Goal: Task Accomplishment & Management: Complete application form

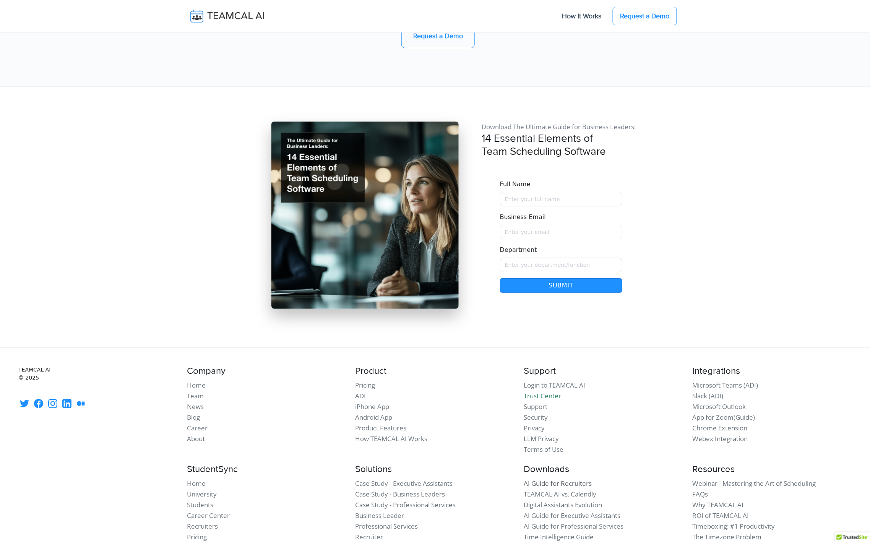
scroll to position [6401, 0]
click at [560, 479] on link "AI Guide for Recruiters" at bounding box center [557, 483] width 68 height 9
click at [562, 490] on link "TEAMCAL AI vs. Calendly" at bounding box center [559, 494] width 73 height 9
click at [570, 501] on link "Digital Assistants Evolution" at bounding box center [562, 505] width 78 height 9
click at [576, 512] on link "AI Guide for Executive Assistants" at bounding box center [571, 516] width 97 height 9
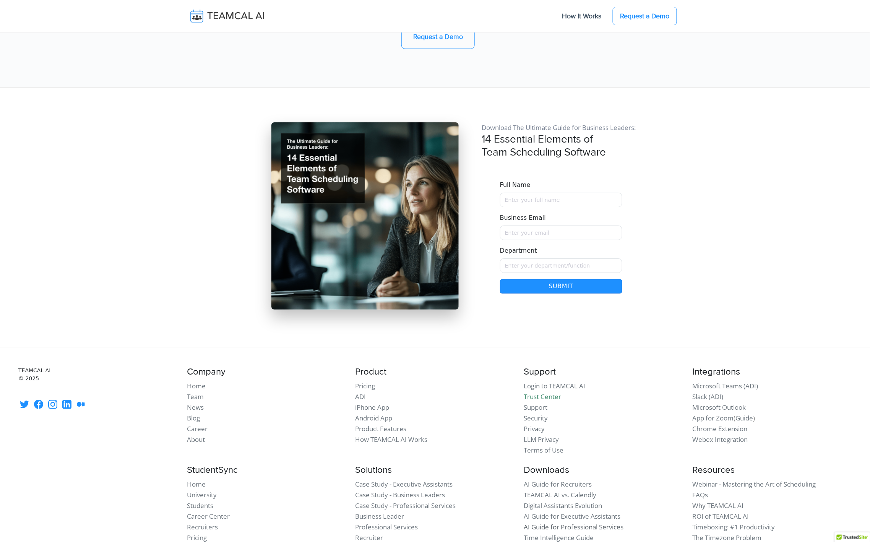
click at [580, 522] on link "AI Guide for Professional Services" at bounding box center [573, 526] width 100 height 9
click at [578, 533] on link "Time Intelligence Guide" at bounding box center [558, 537] width 70 height 9
click at [581, 541] on link "Essentials of Scheduling Platform" at bounding box center [572, 548] width 98 height 9
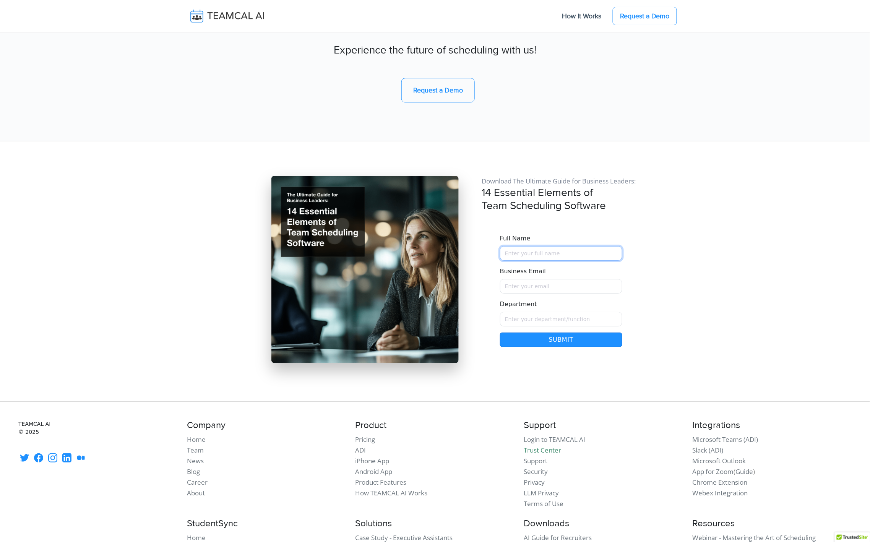
click at [531, 246] on input "Full Name" at bounding box center [561, 253] width 122 height 15
type input "Raj Lal"
type input "rajlal@live.com"
type input "Sales"
click at [577, 332] on button "Submit" at bounding box center [561, 339] width 122 height 15
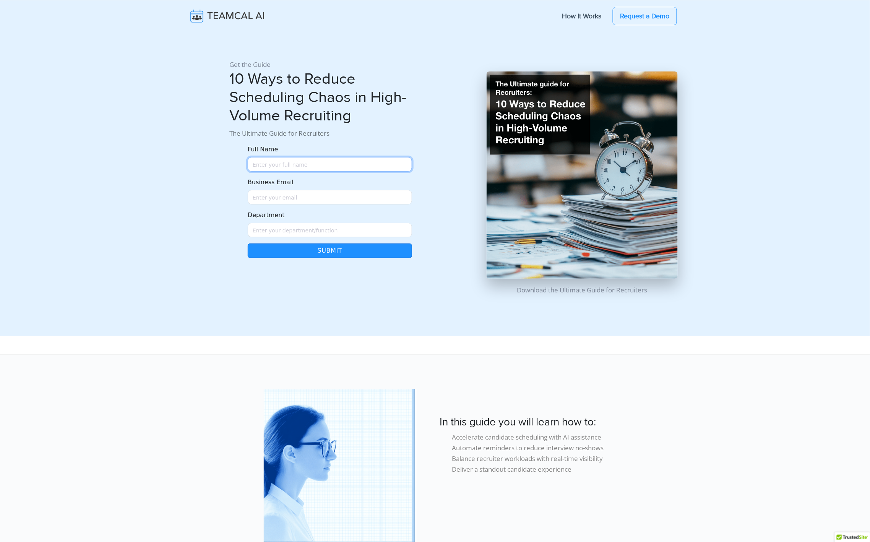
click at [326, 159] on input "Full Name" at bounding box center [330, 164] width 164 height 15
type input "A"
type input "[PERSON_NAME]"
type input "raj@teamcaladi.onmicrosoft.com"
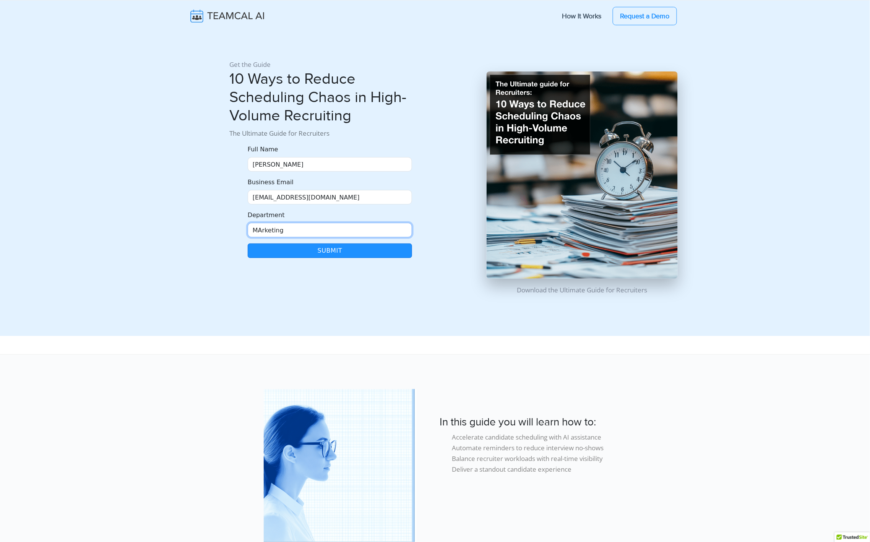
type input "MArketing"
click at [335, 250] on button "Submit" at bounding box center [330, 250] width 164 height 15
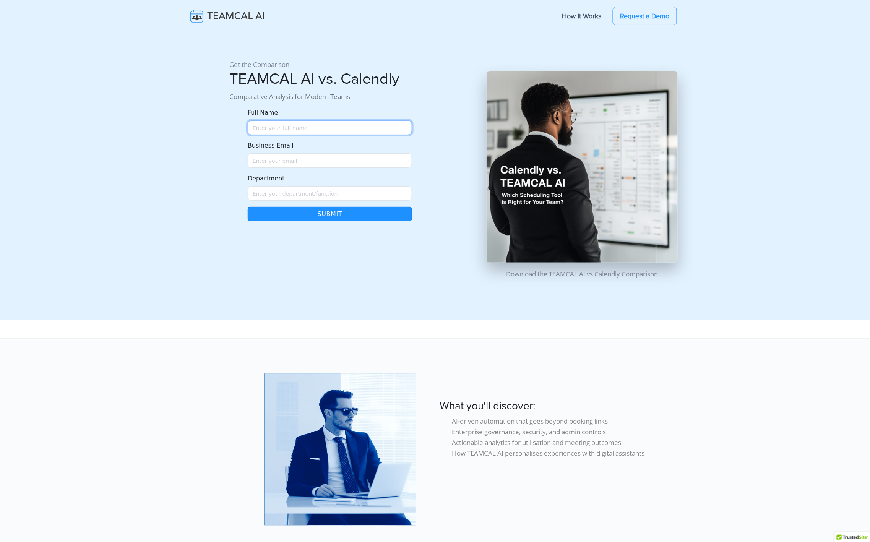
click at [309, 126] on input "Full Name" at bounding box center [330, 127] width 164 height 15
type input "[PERSON_NAME]"
type input "[EMAIL_ADDRESS]"
type input "Sales"
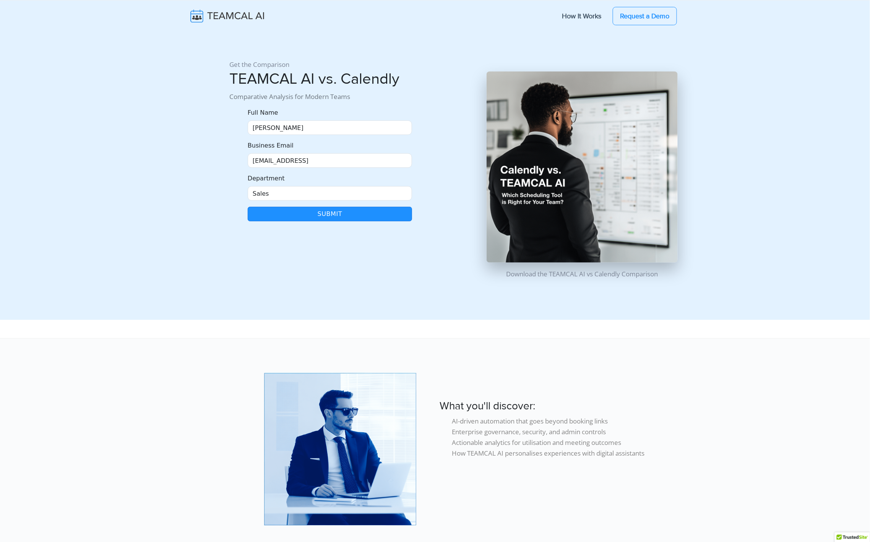
click at [327, 214] on button "Submit" at bounding box center [330, 214] width 164 height 15
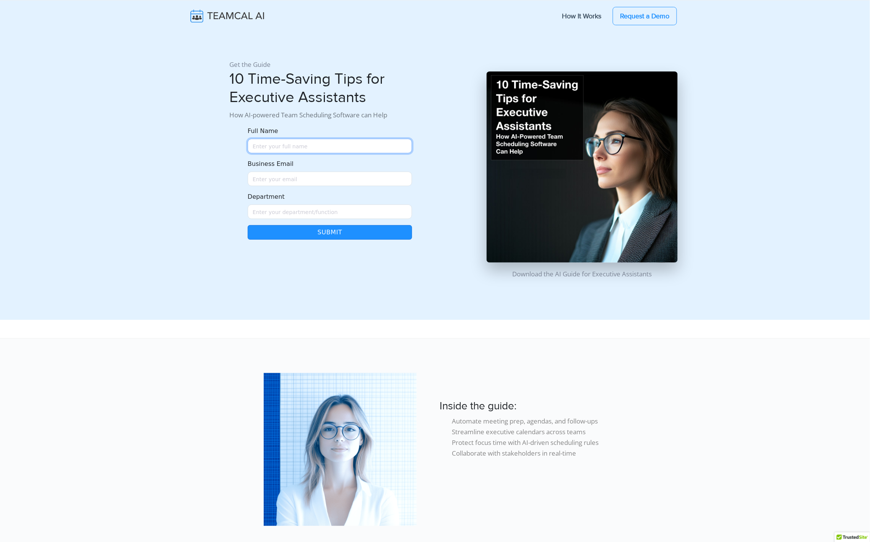
click at [288, 144] on input "Full Name" at bounding box center [330, 146] width 164 height 15
type input "[PERSON_NAME][EMAIL_ADDRESS][DOMAIN_NAME]"
type input "[EMAIL_ADDRESS]"
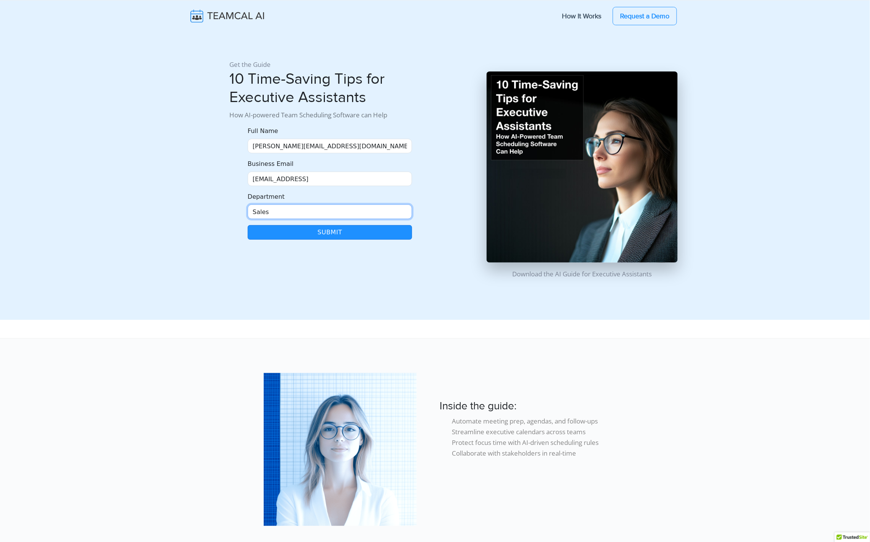
type input "Sales"
click at [340, 236] on button "Submit" at bounding box center [330, 232] width 164 height 15
click at [260, 144] on input "[PERSON_NAME][EMAIL_ADDRESS][DOMAIN_NAME]" at bounding box center [330, 146] width 164 height 15
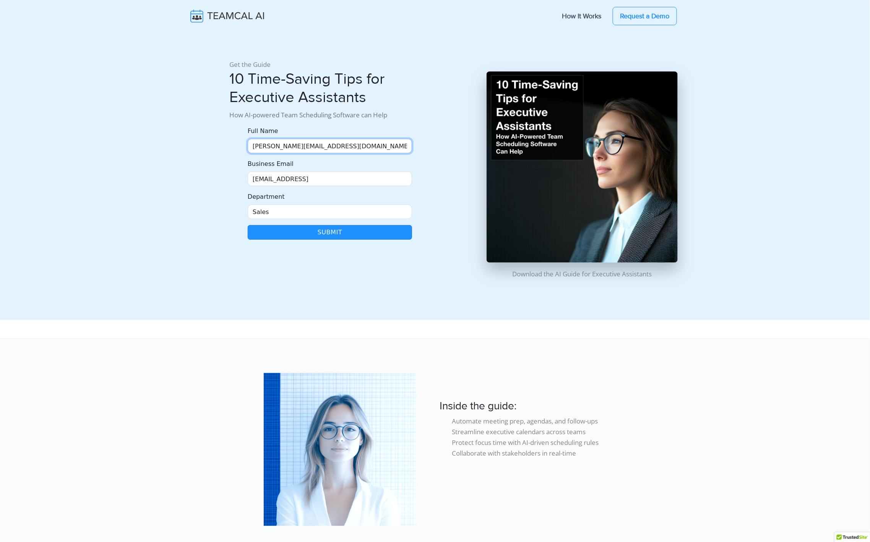
click at [260, 144] on input "[PERSON_NAME][EMAIL_ADDRESS][DOMAIN_NAME]" at bounding box center [330, 146] width 164 height 15
click at [260, 144] on input "Rajlal@live.com" at bounding box center [330, 146] width 164 height 15
type input "[PERSON_NAME]"
click at [248, 225] on button "Submit" at bounding box center [330, 232] width 164 height 15
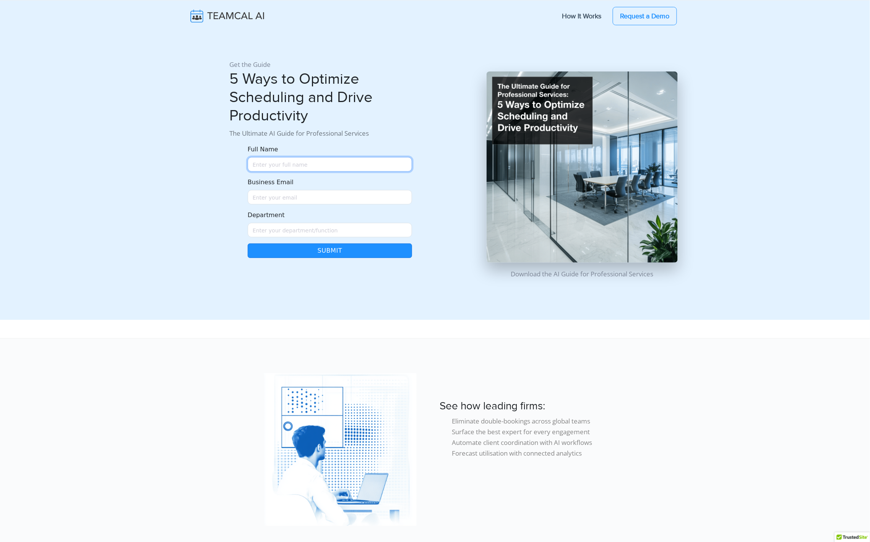
click at [287, 171] on input "Full Name" at bounding box center [330, 164] width 164 height 15
type input "Raj Lal"
click at [298, 199] on input "raj@teamcalenadr.ai" at bounding box center [330, 197] width 164 height 15
type input "raj@teamcalendar.ai"
type input "Sales"
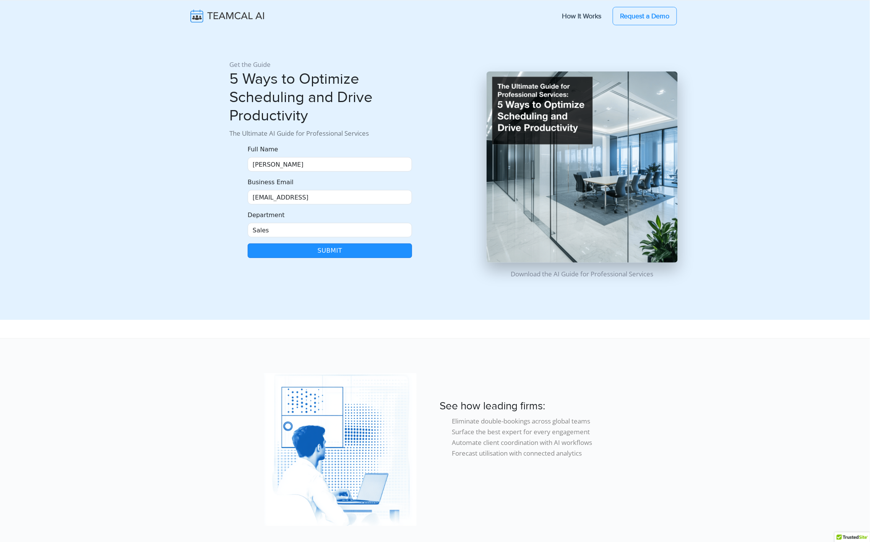
scroll to position [51, 3]
click at [339, 245] on button "Submit" at bounding box center [330, 250] width 164 height 15
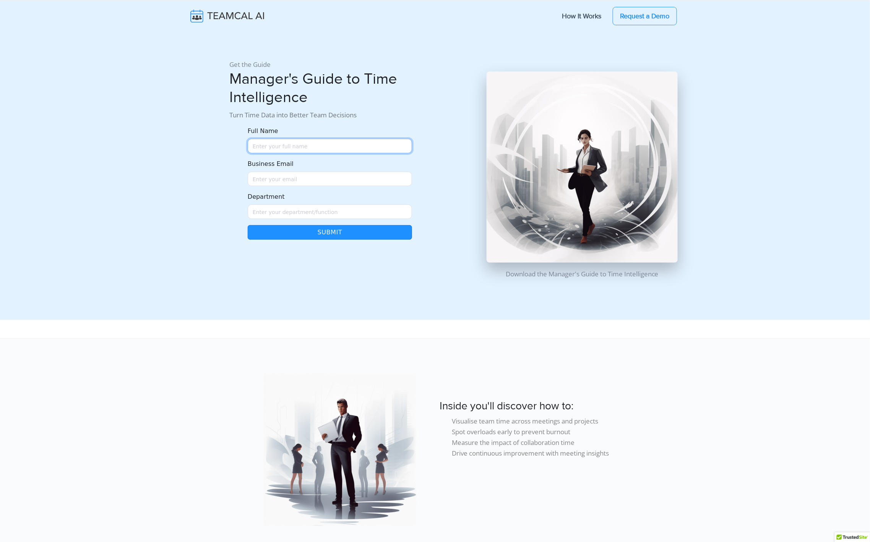
click at [304, 139] on input "Full Name" at bounding box center [330, 146] width 164 height 15
type input "[PERSON_NAME]"
type input "[EMAIL_ADDRESS]"
type input "Sales"
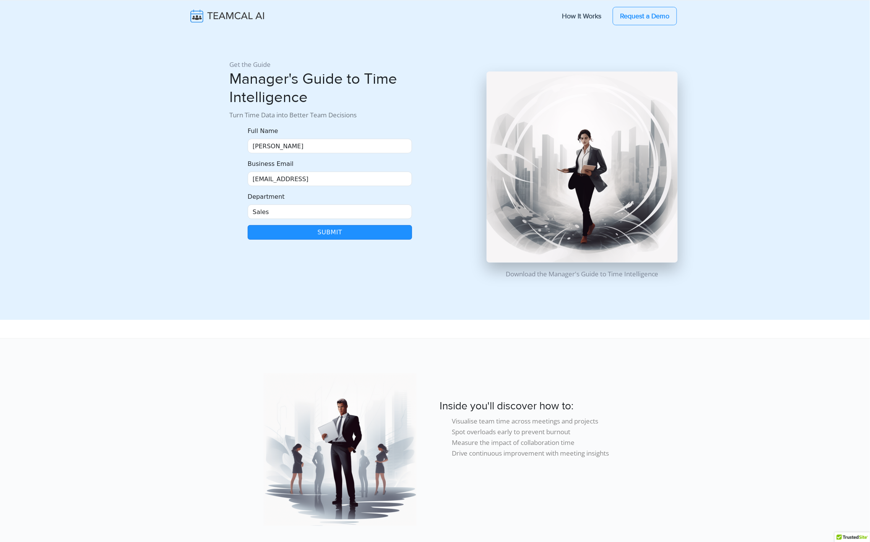
click at [355, 229] on button "Submit" at bounding box center [330, 232] width 164 height 15
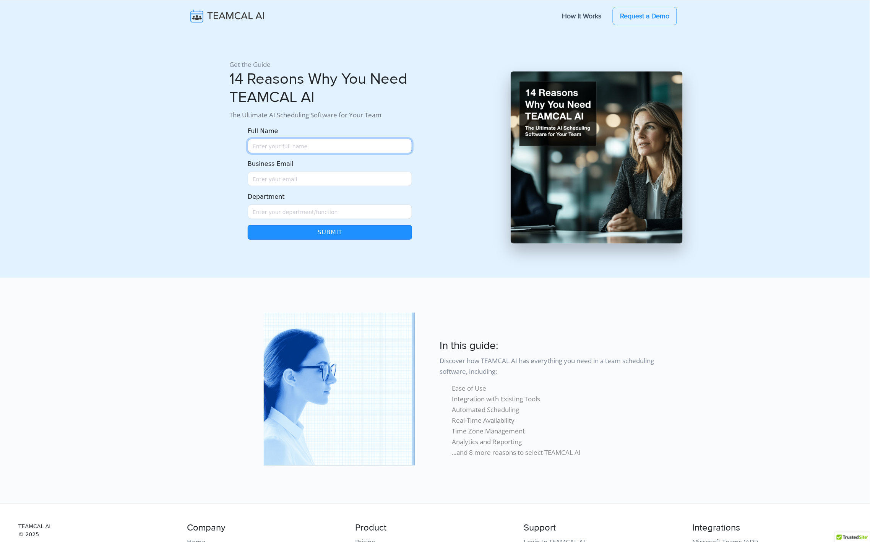
click at [309, 146] on input "Full Name" at bounding box center [330, 146] width 164 height 15
type input "[PERSON_NAME]"
type input "[EMAIL_ADDRESS]"
type input "Sales"
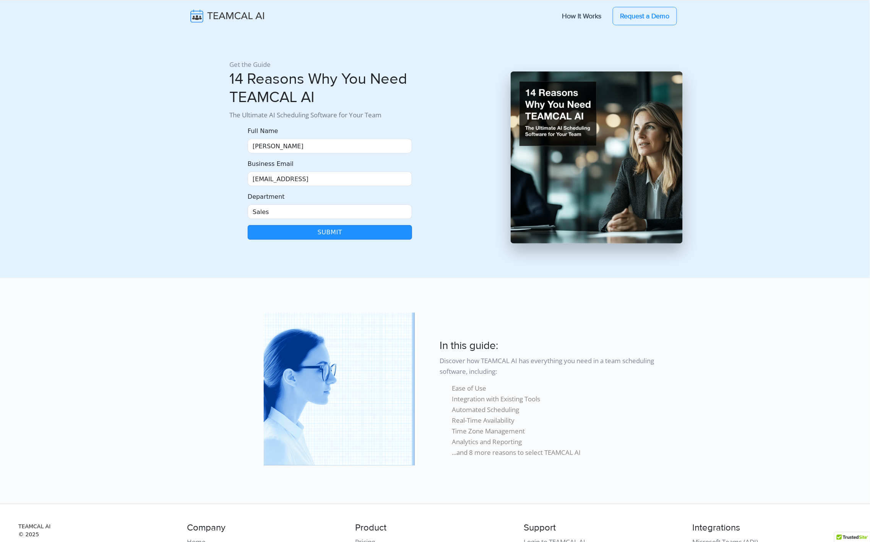
click at [354, 230] on button "Submit" at bounding box center [330, 232] width 164 height 15
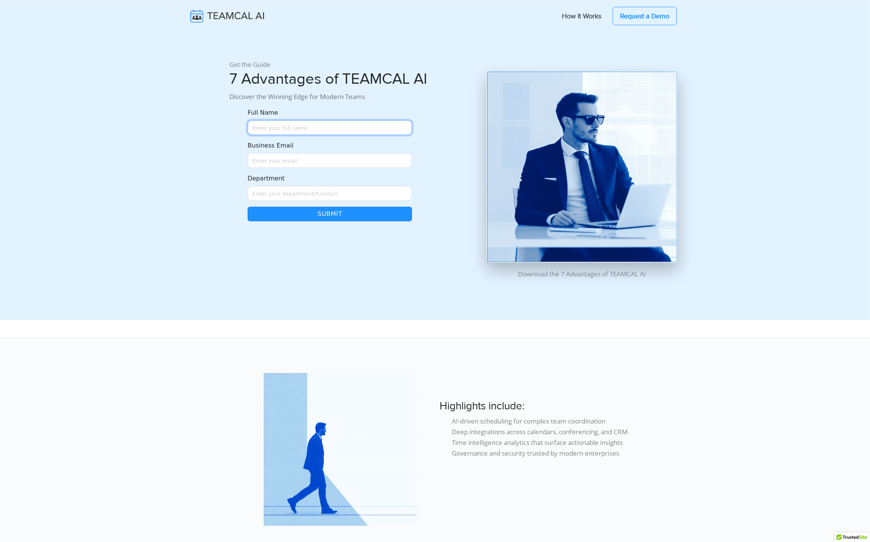
click at [266, 125] on input "Full Name" at bounding box center [330, 127] width 164 height 15
type input "Raj Lal"
type input "raj@teamcalendar.ai"
type input "Sales"
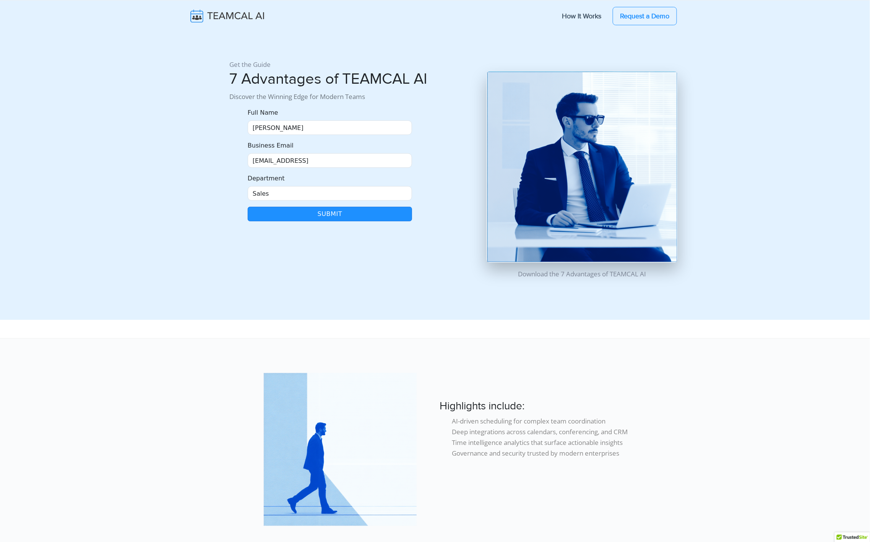
click at [323, 214] on button "Submit" at bounding box center [330, 214] width 164 height 15
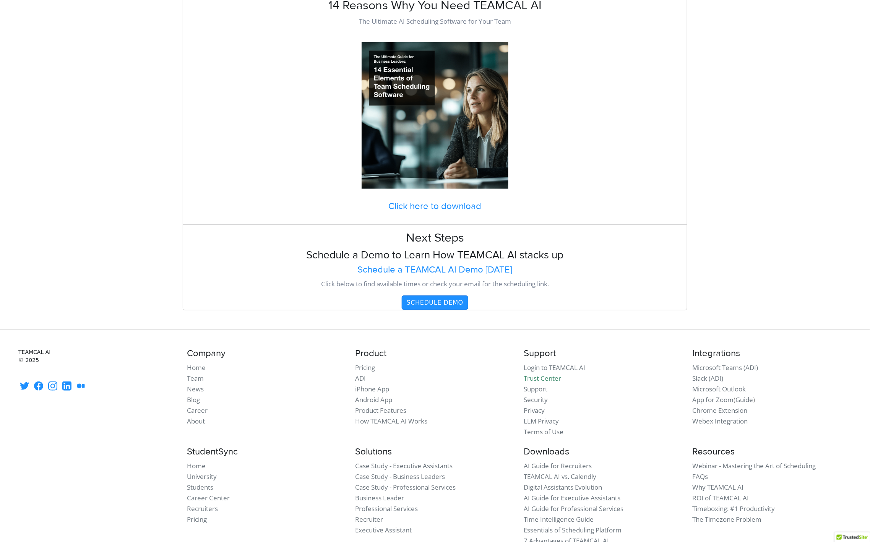
scroll to position [127, 0]
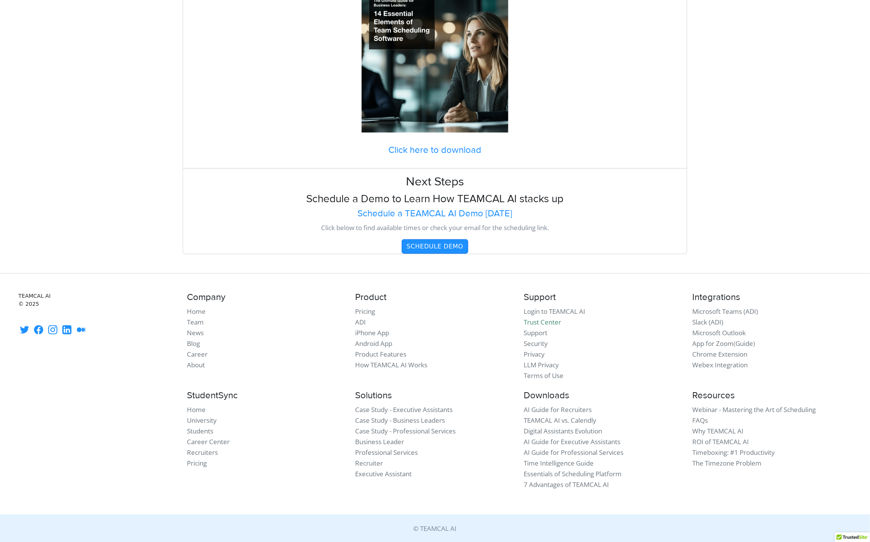
click at [431, 241] on button "Schedule Demo" at bounding box center [435, 246] width 66 height 15
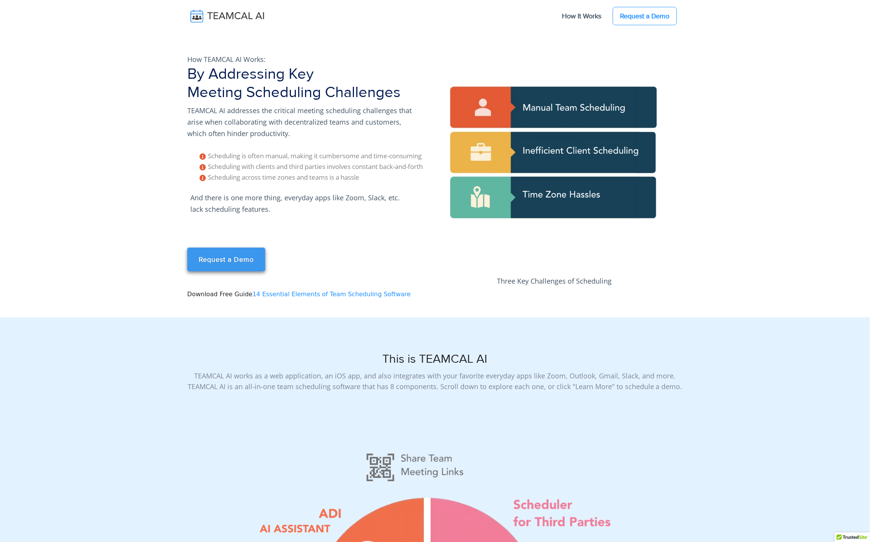
click at [241, 267] on link "Request a Demo" at bounding box center [226, 260] width 78 height 24
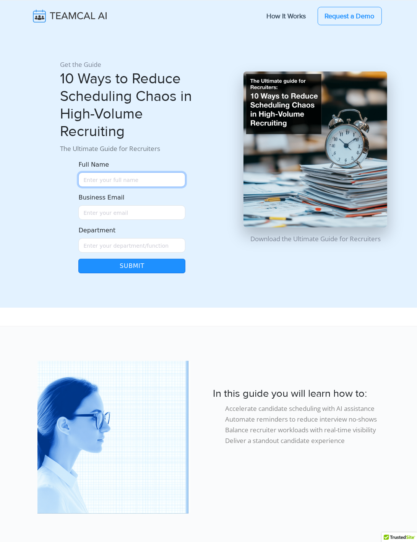
click at [99, 179] on input "Full Name" at bounding box center [131, 179] width 107 height 15
type input "[PERSON_NAME]"
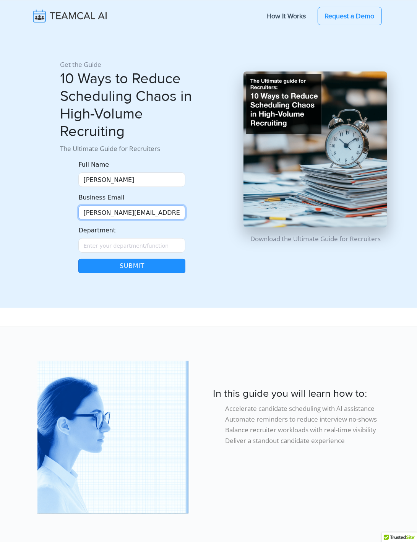
type input "[PERSON_NAME][EMAIL_ADDRESS][DOMAIN_NAME]"
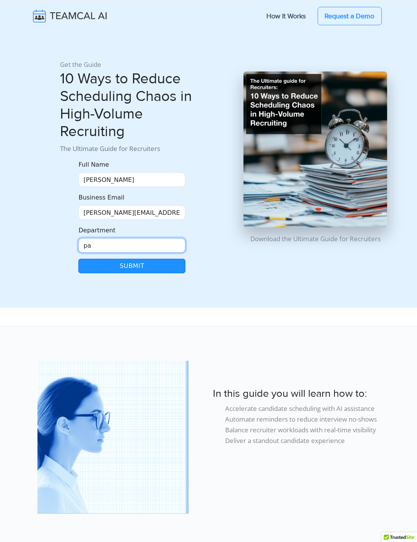
type input "p"
type input "Sales"
click at [78, 259] on button "Submit" at bounding box center [131, 266] width 107 height 15
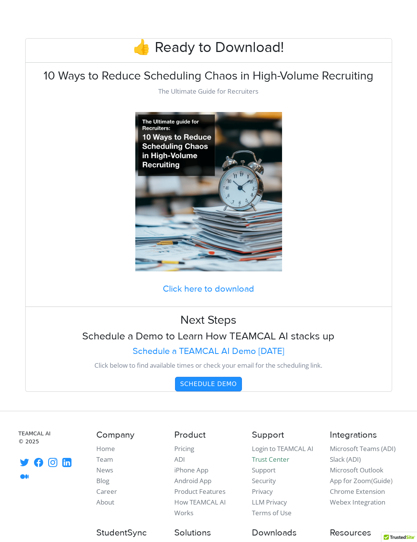
scroll to position [212, 0]
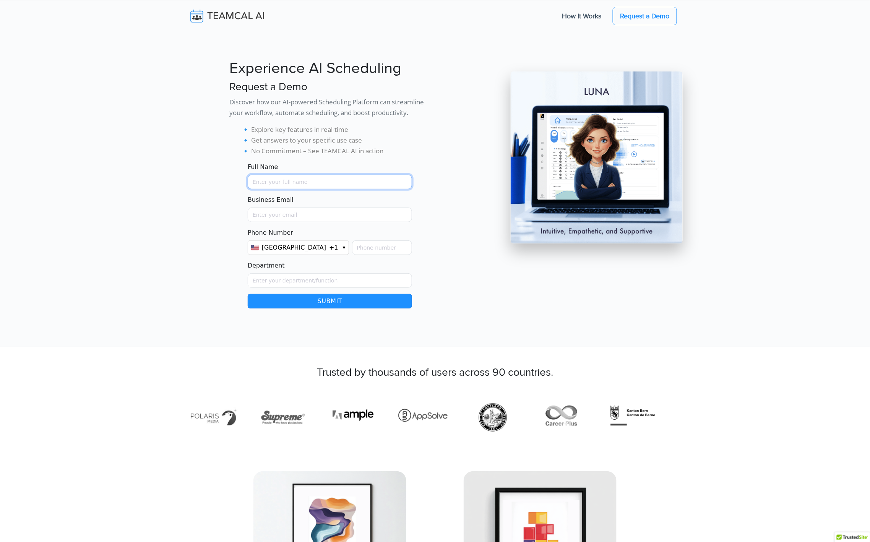
click at [275, 180] on input "Full Name" at bounding box center [330, 182] width 164 height 15
type input "[PERSON_NAME]"
type input "raj@teamcaladi.onmicrosoft.com"
type input "6502243812"
type input "Sales"
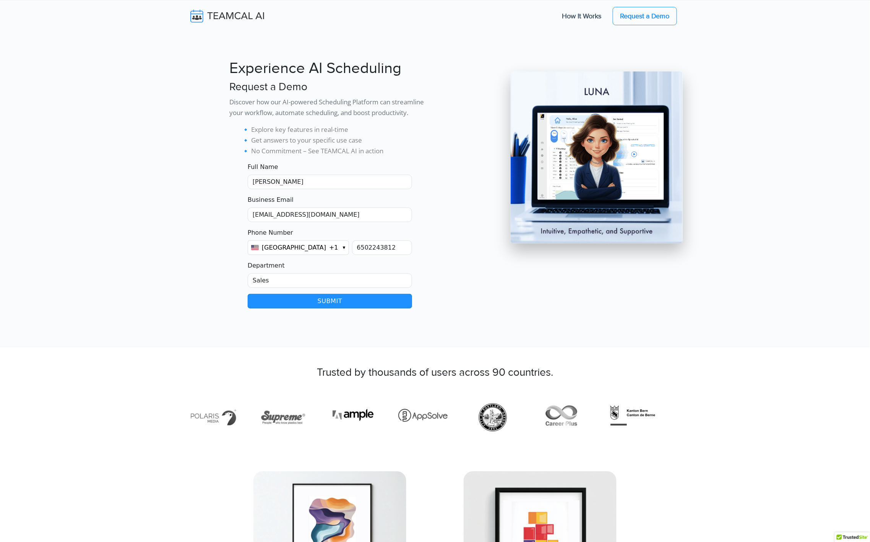
scroll to position [51, 3]
click at [335, 300] on button "Submit" at bounding box center [330, 301] width 164 height 15
click at [279, 180] on input "Full Name" at bounding box center [330, 182] width 164 height 15
type input "[PERSON_NAME]"
type input "[PERSON_NAME][EMAIL_ADDRESS][DOMAIN_NAME]"
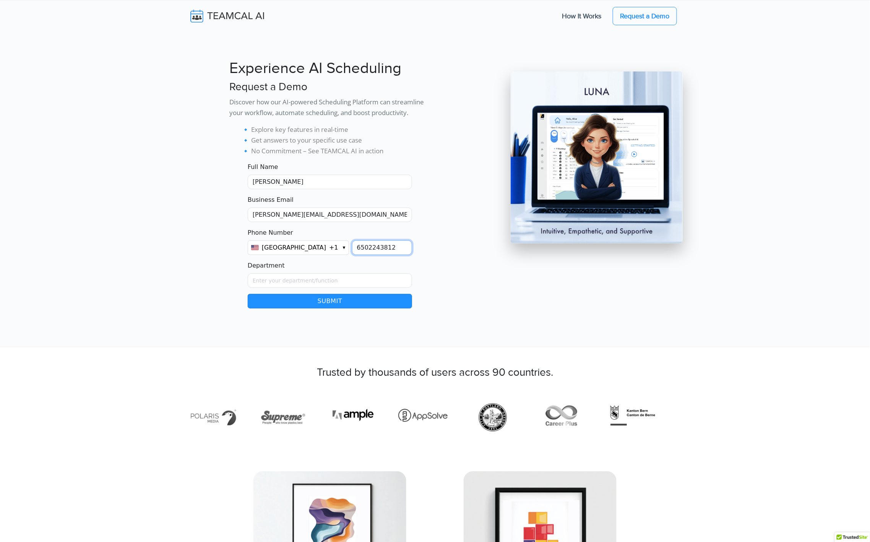
type input "6502243812"
type input "Sales"
click at [330, 299] on button "Submit" at bounding box center [330, 301] width 164 height 15
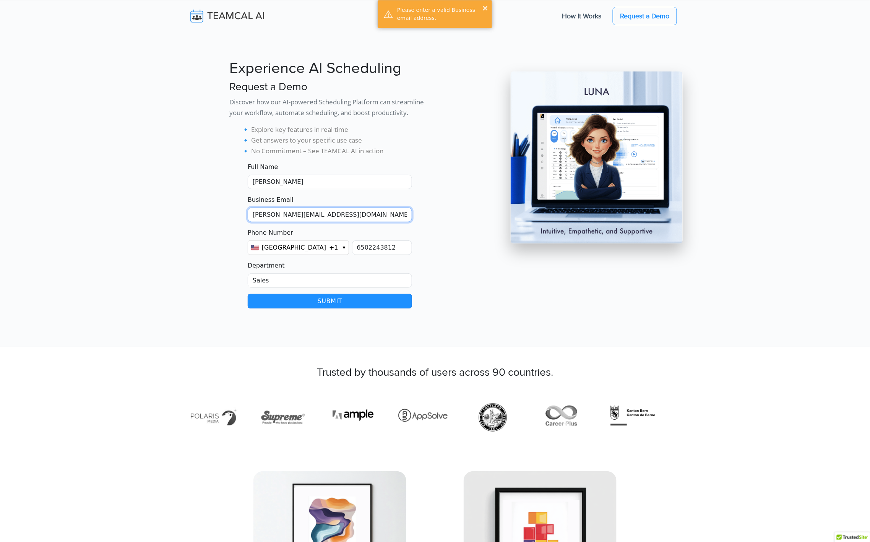
click at [260, 215] on input "rajlal@live.com" at bounding box center [330, 214] width 164 height 15
type input "[EMAIL_ADDRESS]"
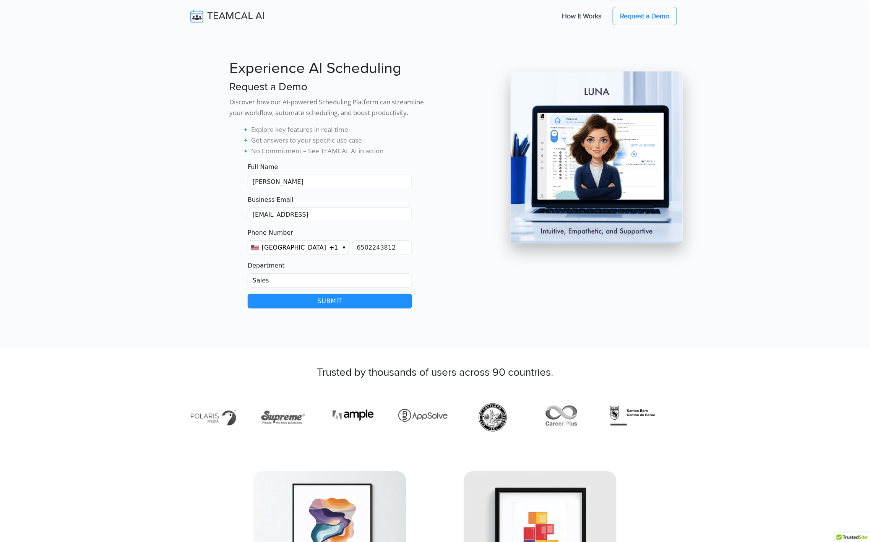
click at [330, 296] on button "Submit" at bounding box center [330, 301] width 164 height 15
click at [270, 179] on input "Full Name" at bounding box center [330, 182] width 164 height 15
type input "[PERSON_NAME]"
type input "[EMAIL_ADDRESS]"
type input "6502243812"
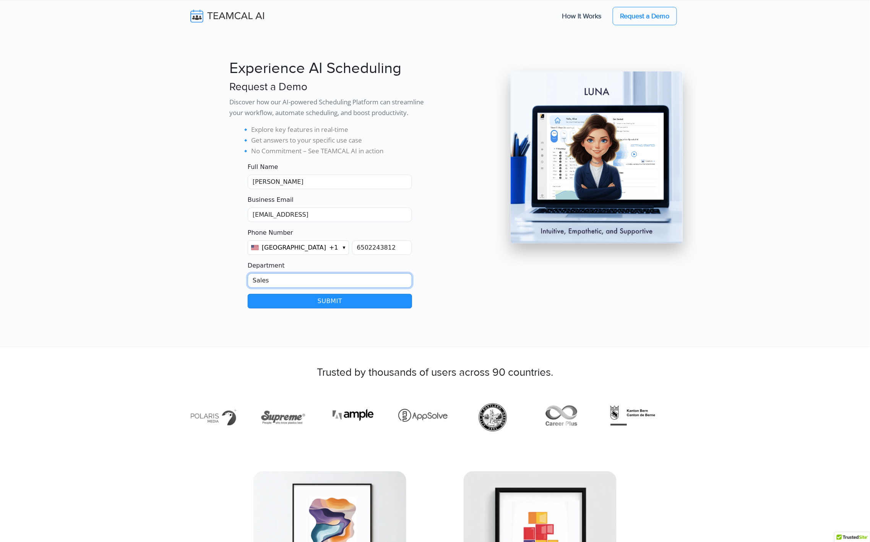
type input "Sales"
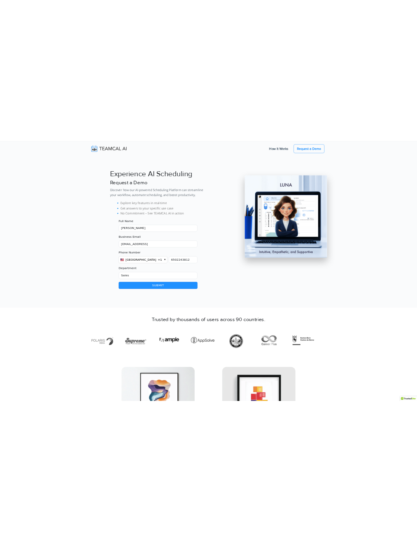
scroll to position [51, 1]
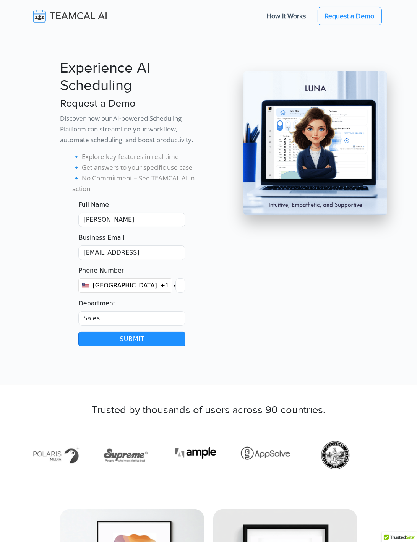
click at [140, 339] on button "Submit" at bounding box center [131, 339] width 107 height 15
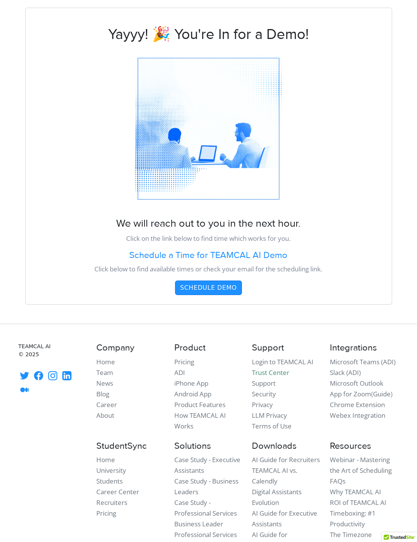
scroll to position [3, 0]
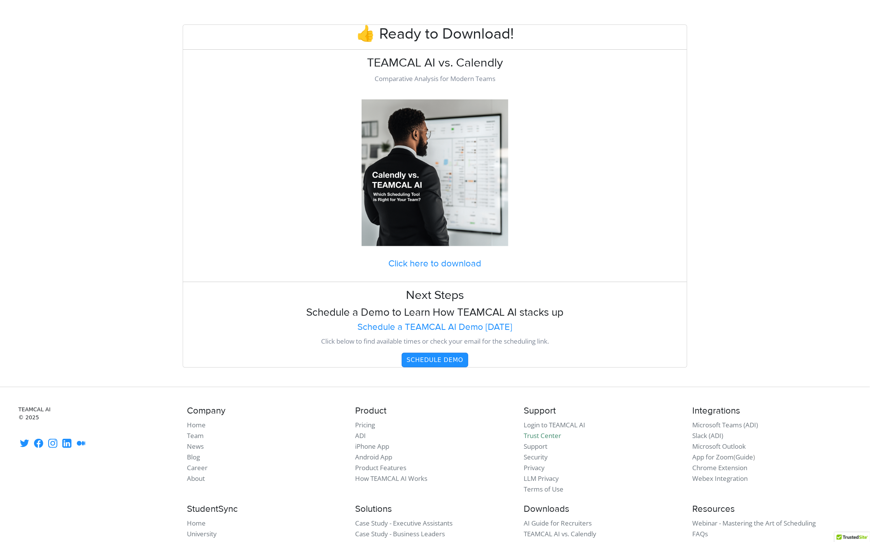
scroll to position [10, 0]
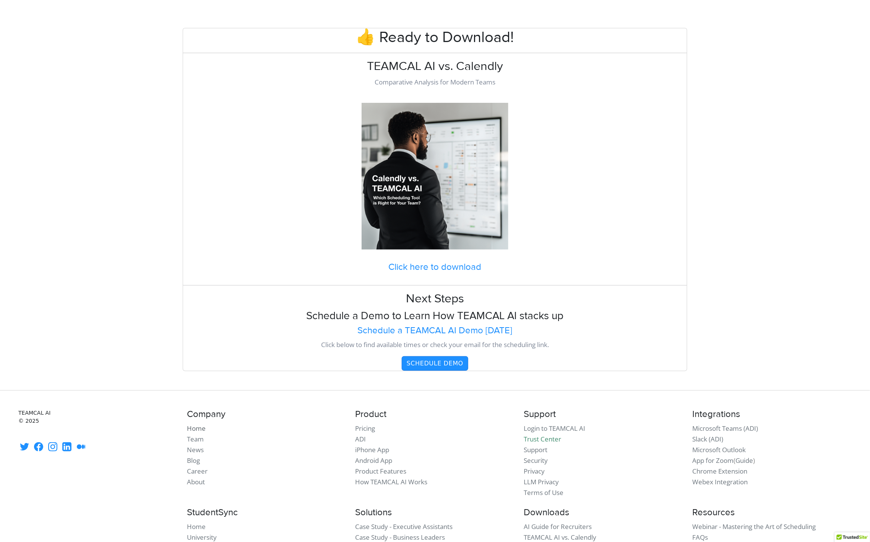
click at [194, 427] on link "Home" at bounding box center [196, 428] width 19 height 9
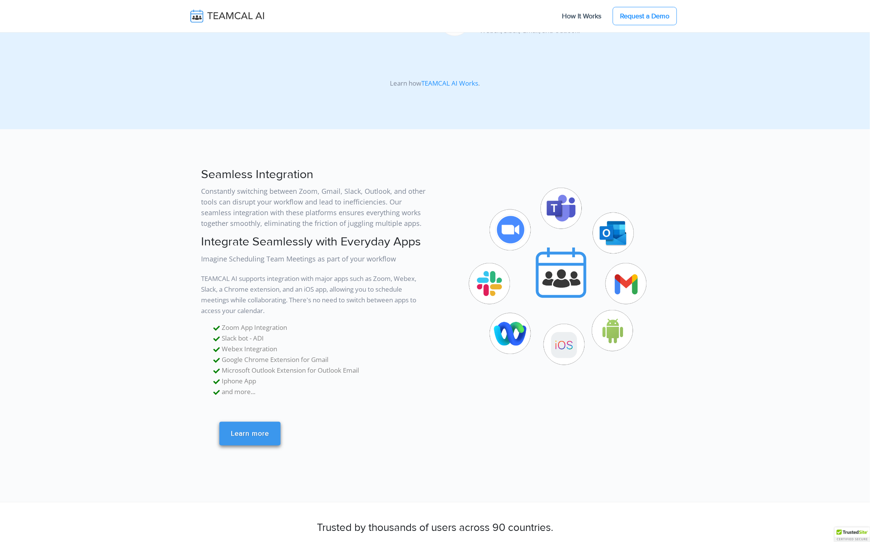
scroll to position [1996, 0]
click at [269, 421] on link "Learn more" at bounding box center [249, 433] width 61 height 24
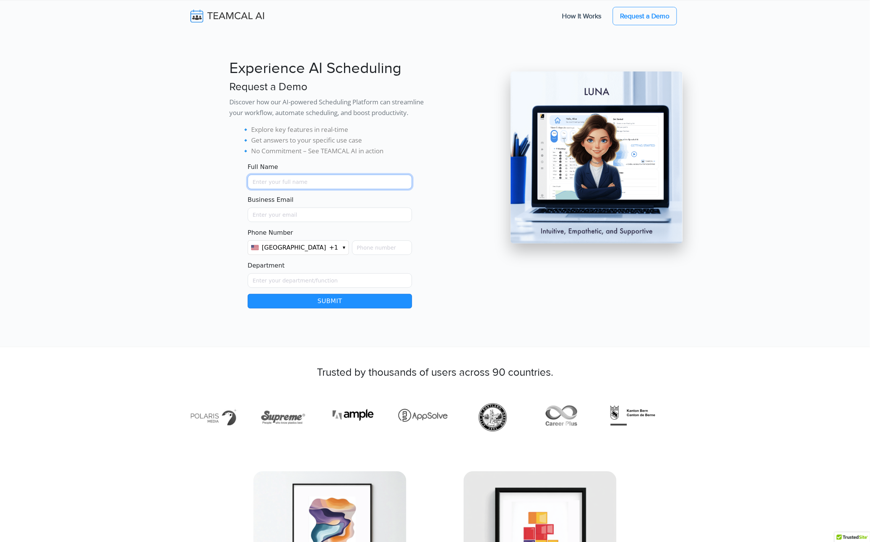
click at [319, 180] on input "Full Name" at bounding box center [330, 182] width 164 height 15
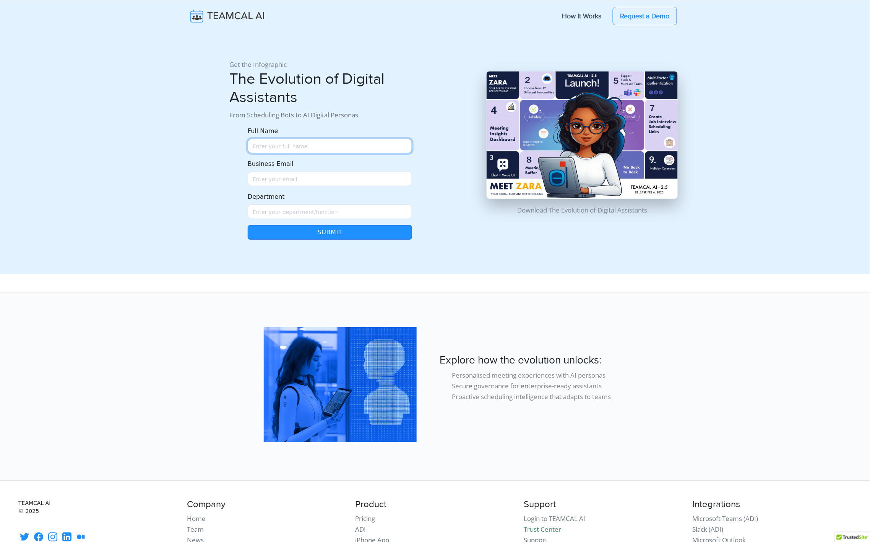
click at [283, 146] on input "Full Name" at bounding box center [330, 146] width 164 height 15
type input "[PERSON_NAME]"
type input "[EMAIL_ADDRESS][DOMAIN_NAME]"
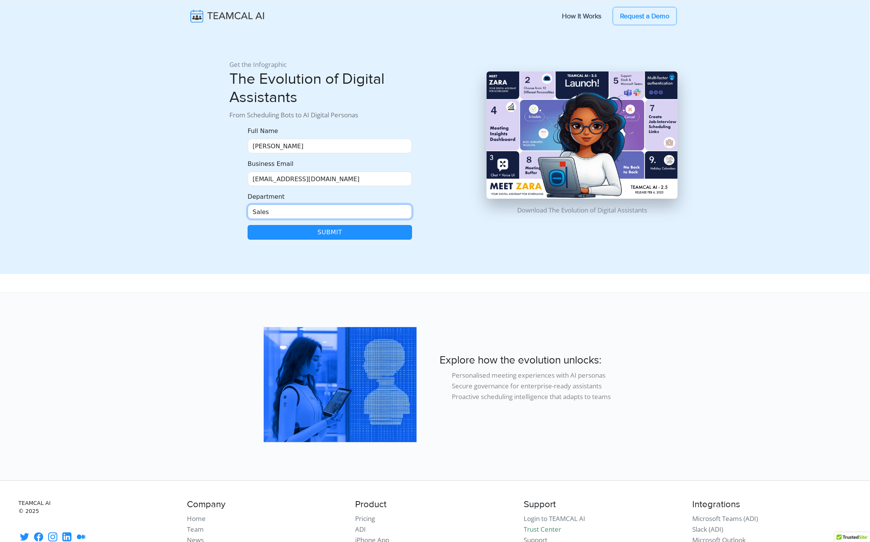
type input "Sales"
click at [332, 233] on button "Submit" at bounding box center [330, 232] width 164 height 15
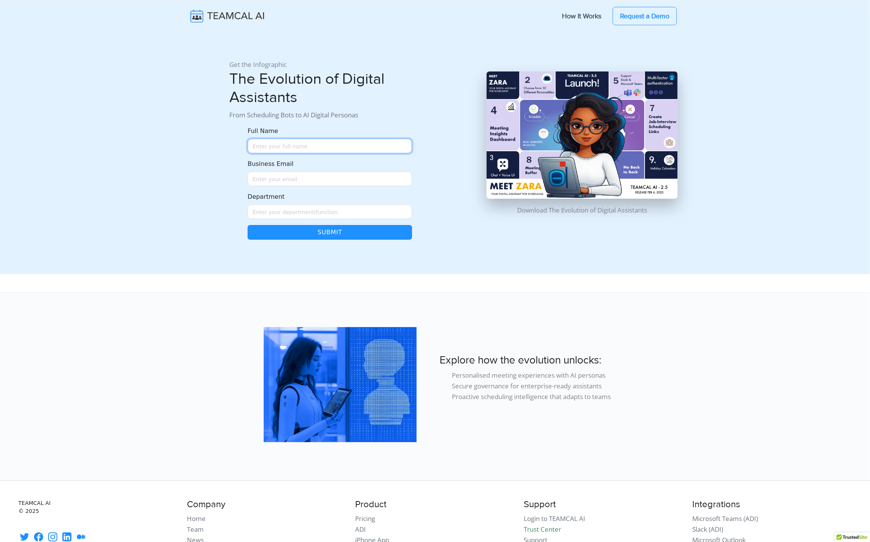
click at [335, 147] on input "Full Name" at bounding box center [330, 146] width 164 height 15
type input "Raj Lal"
click at [282, 182] on input "Business Email" at bounding box center [330, 179] width 164 height 15
type input "raj@teamcalendar.ai"
type input "Sales"
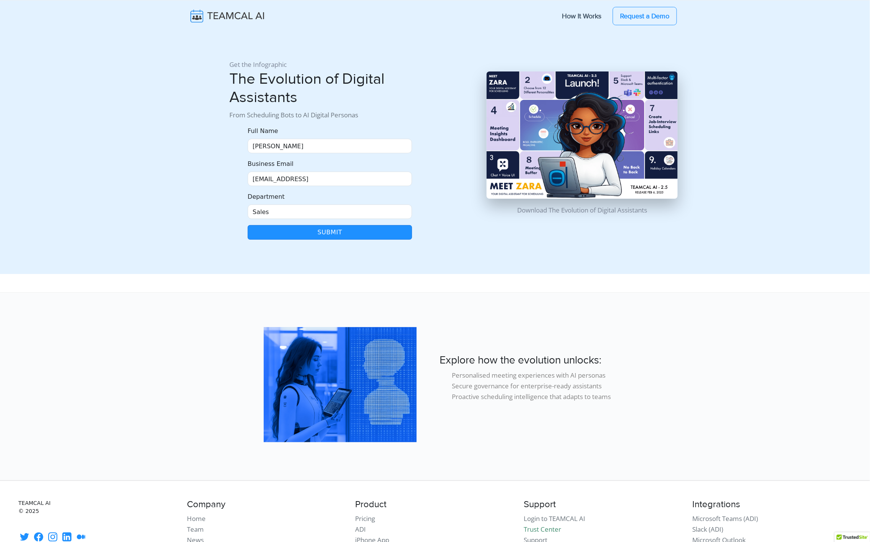
click at [329, 232] on button "Submit" at bounding box center [330, 232] width 164 height 15
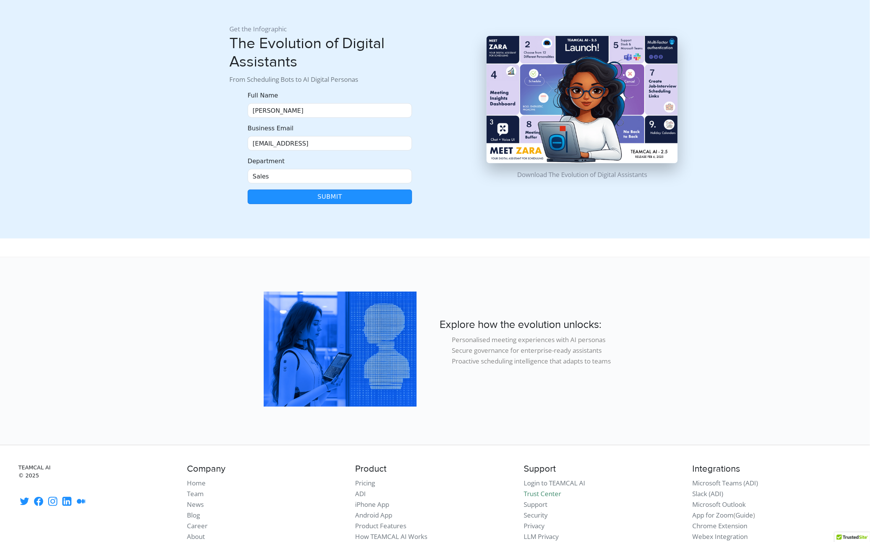
scroll to position [44, 0]
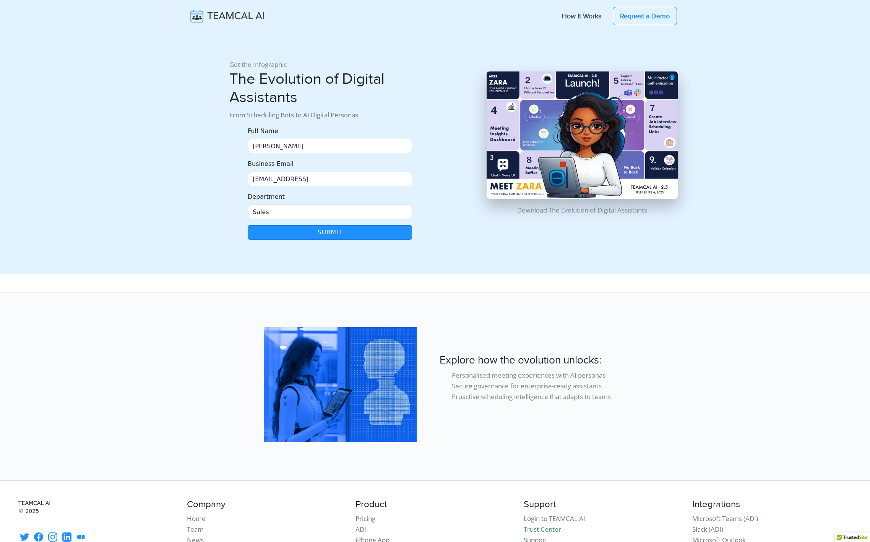
scroll to position [46, 0]
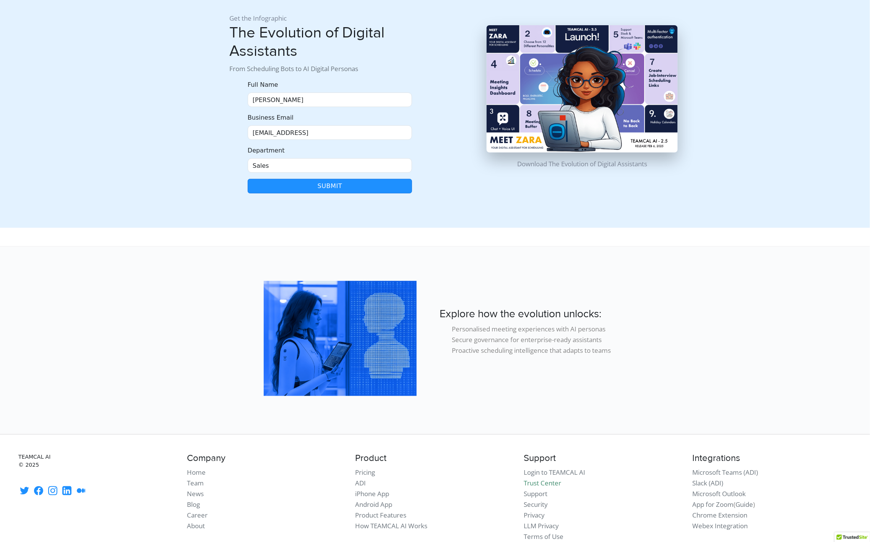
click at [282, 125] on div "Business Email raj@teamcalendar.ai" at bounding box center [330, 126] width 164 height 27
click at [283, 127] on input "raj@teamcalendar.ai" at bounding box center [330, 132] width 164 height 15
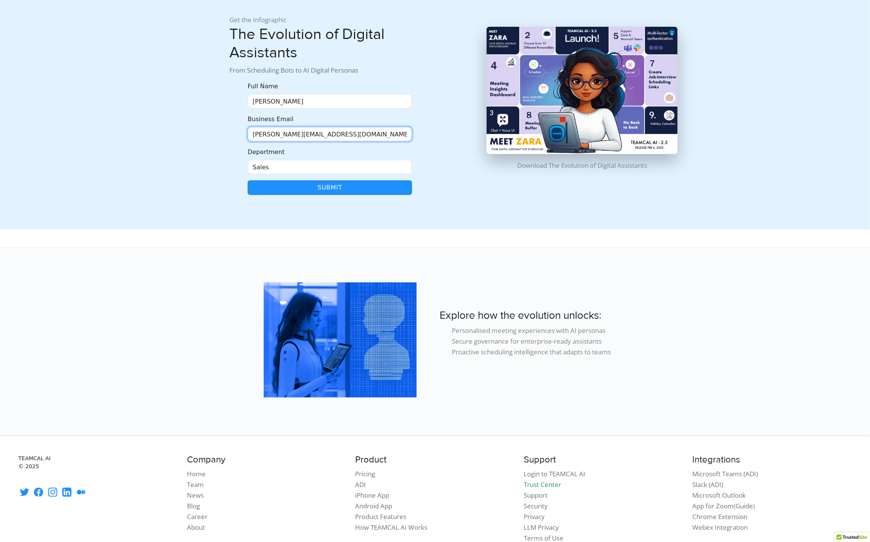
scroll to position [43, 0]
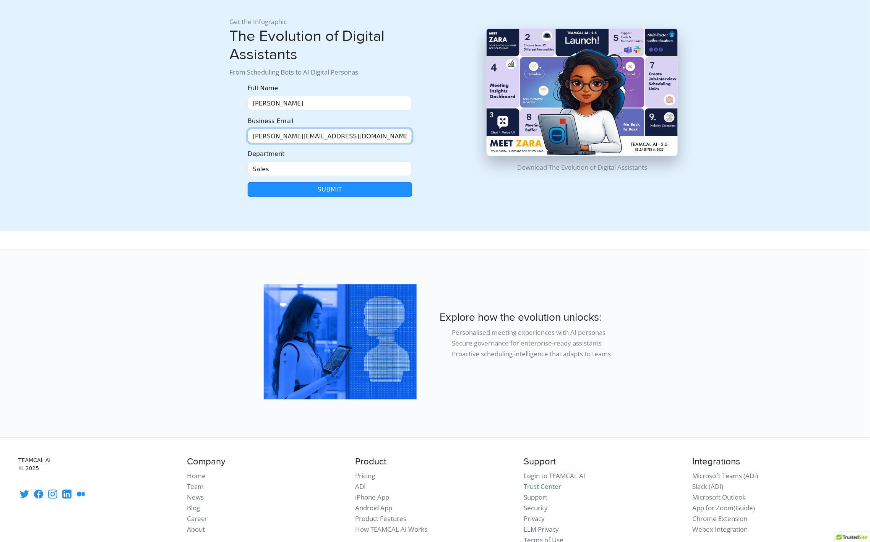
type input "rajlal@live.com"
click at [332, 192] on button "Submit" at bounding box center [330, 189] width 164 height 15
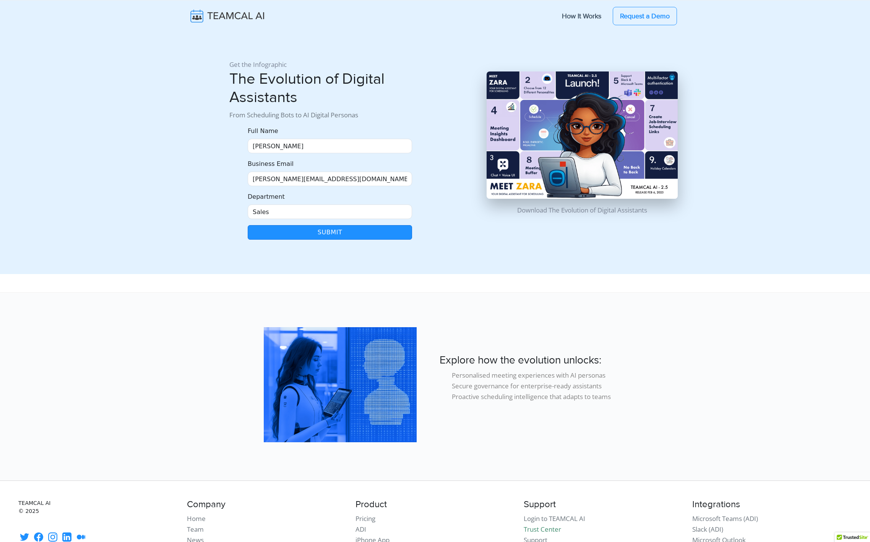
scroll to position [43, 0]
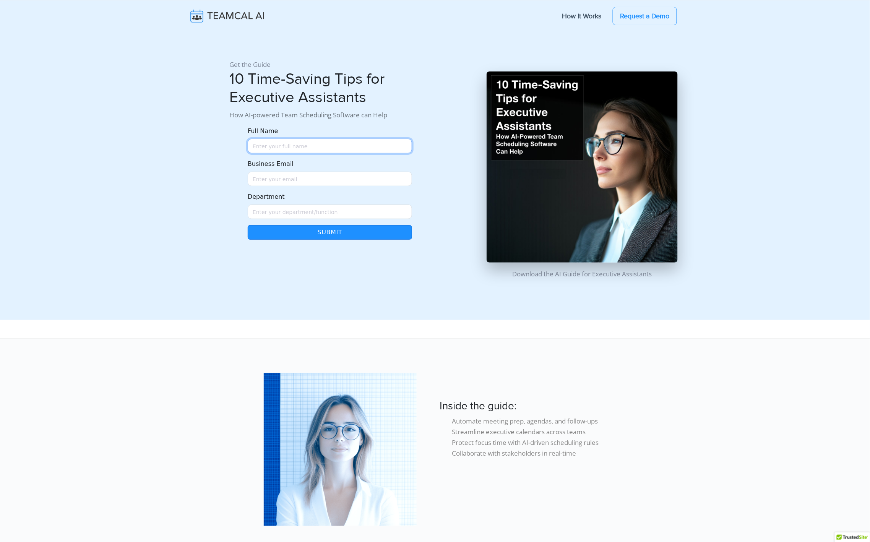
click at [302, 150] on input "Full Name" at bounding box center [330, 146] width 164 height 15
type input "[PERSON_NAME]"
type input "rajlal@live.com"
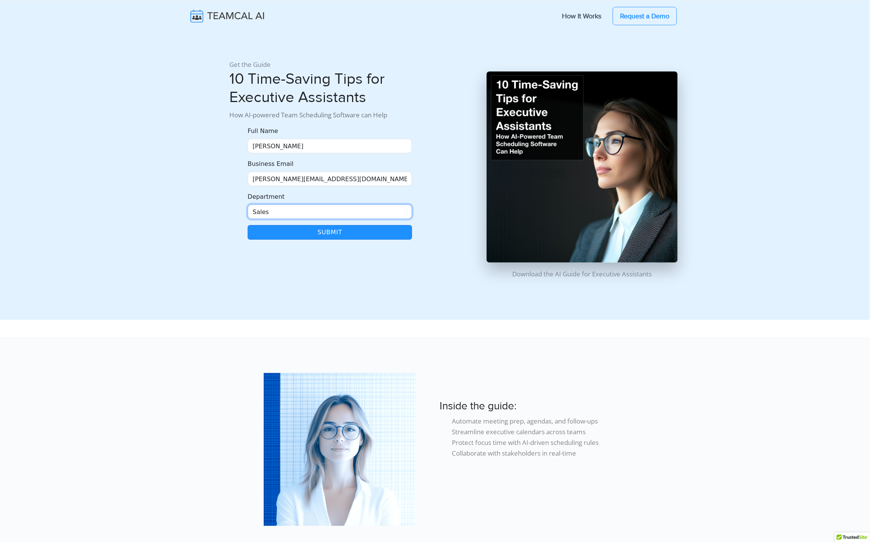
type input "Sales"
click at [335, 235] on button "Submit" at bounding box center [330, 232] width 164 height 15
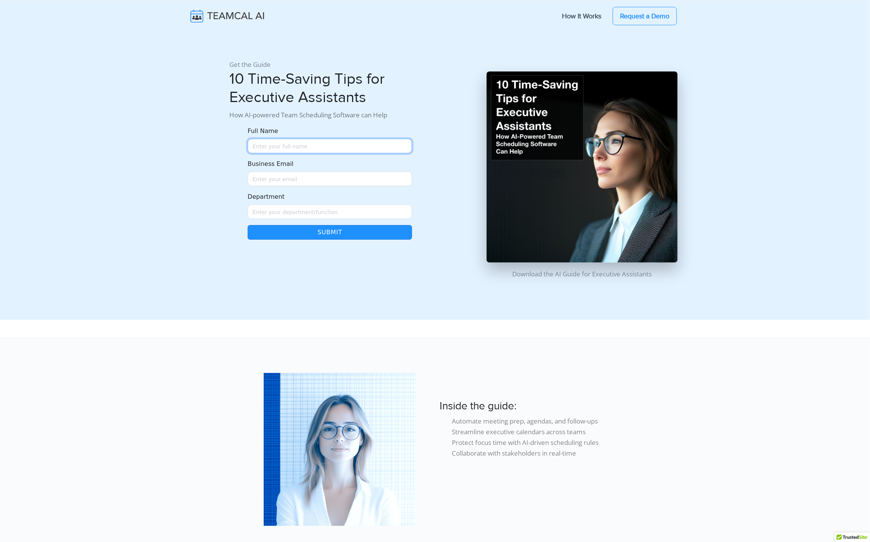
click at [285, 146] on input "Full Name" at bounding box center [330, 146] width 164 height 15
type input "[PERSON_NAME]"
type input "[EMAIL_ADDRESS]"
type input "Sales"
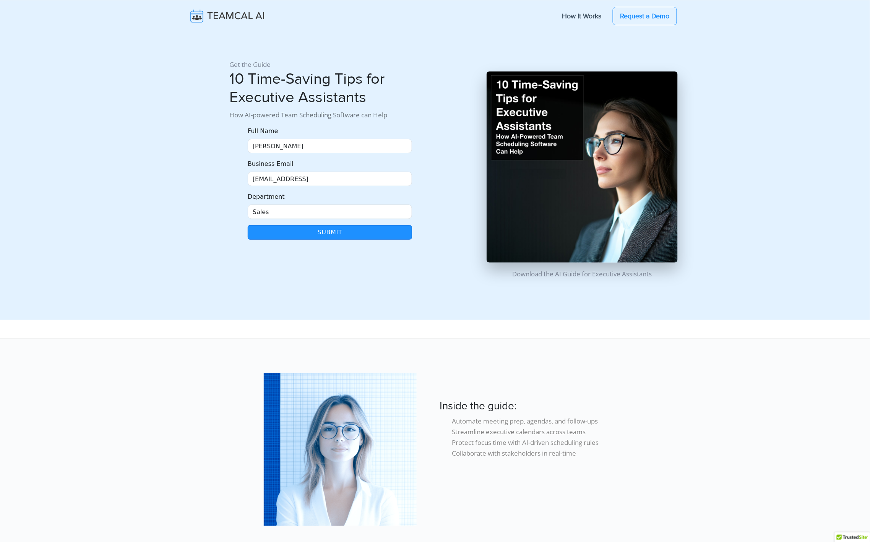
click at [347, 235] on button "Submit" at bounding box center [330, 232] width 164 height 15
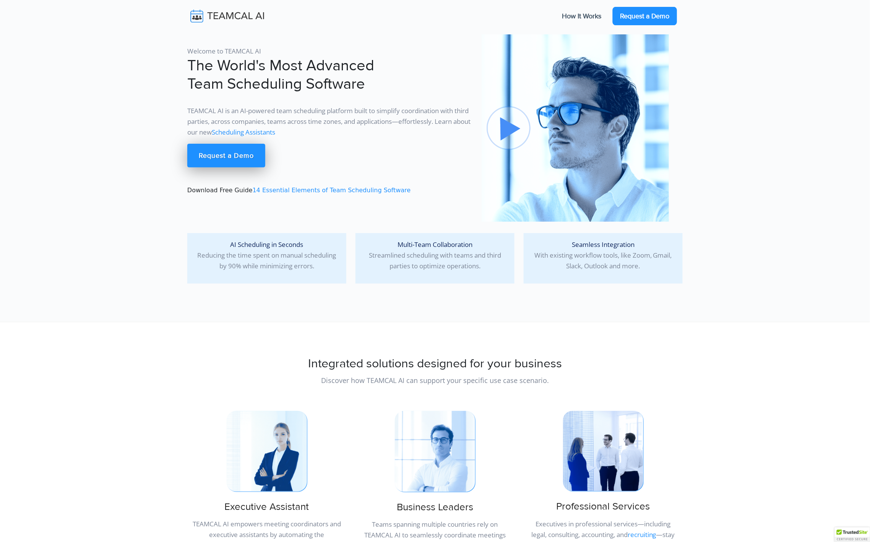
click at [642, 16] on link "Request a Demo" at bounding box center [644, 16] width 64 height 18
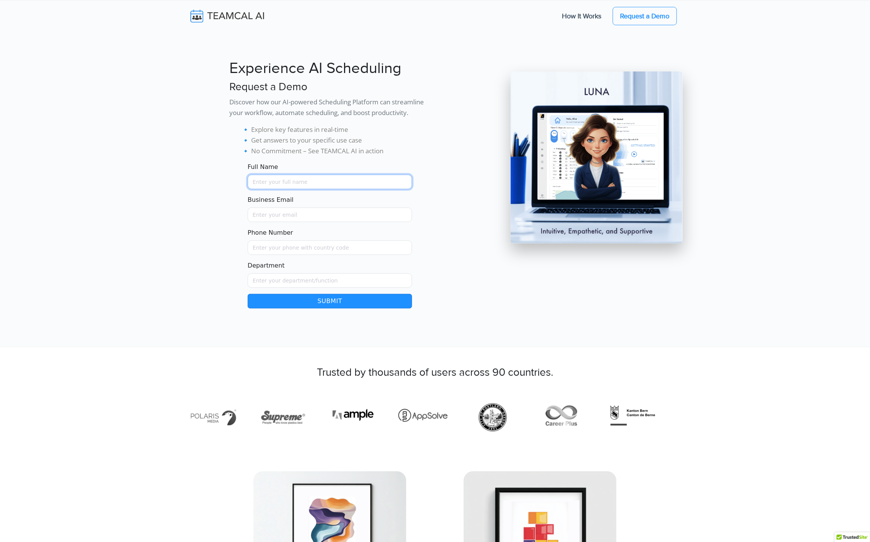
click at [298, 180] on input "Full Name" at bounding box center [330, 182] width 164 height 15
type input "Raj Lal"
type input "raj@teamcalendar.ai"
type input "6502243812"
type input "Sales"
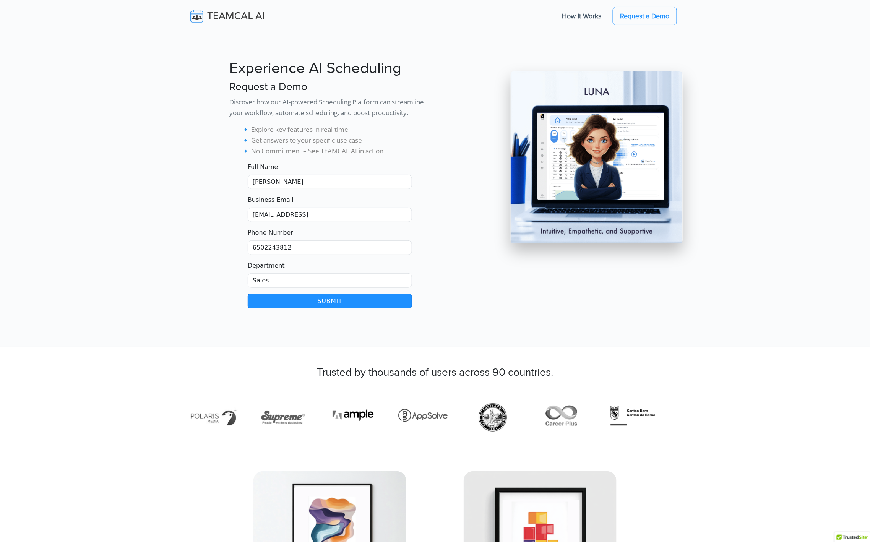
click at [334, 298] on button "Submit" at bounding box center [330, 301] width 164 height 15
click at [337, 175] on input "Full Name" at bounding box center [330, 182] width 164 height 15
type input "[PERSON_NAME]"
type input "raj@teamcalendar.ai"
type input "16502243812"
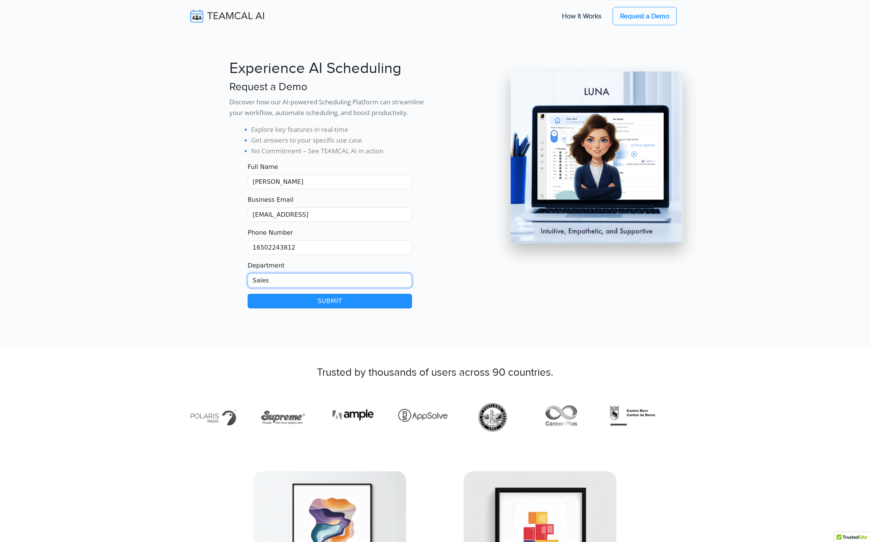
type input "Sales"
click at [348, 301] on button "Submit" at bounding box center [330, 301] width 164 height 15
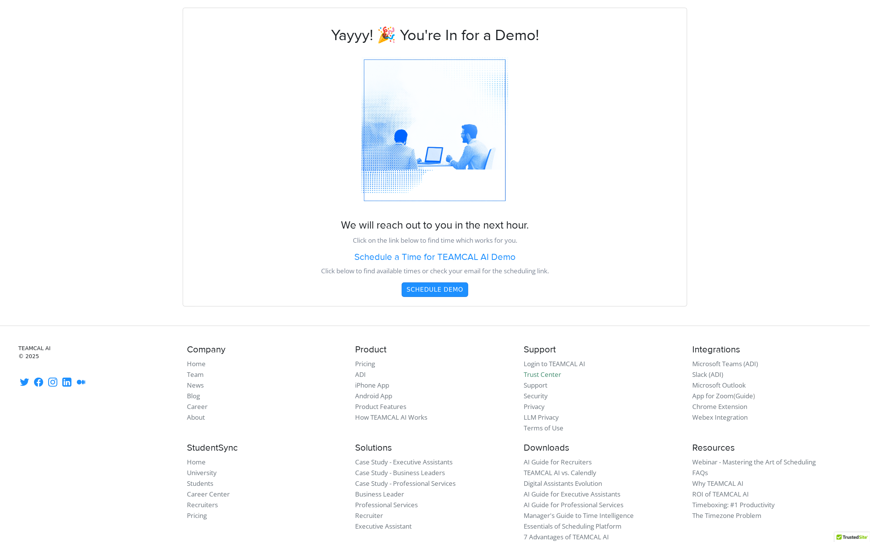
scroll to position [53, 0]
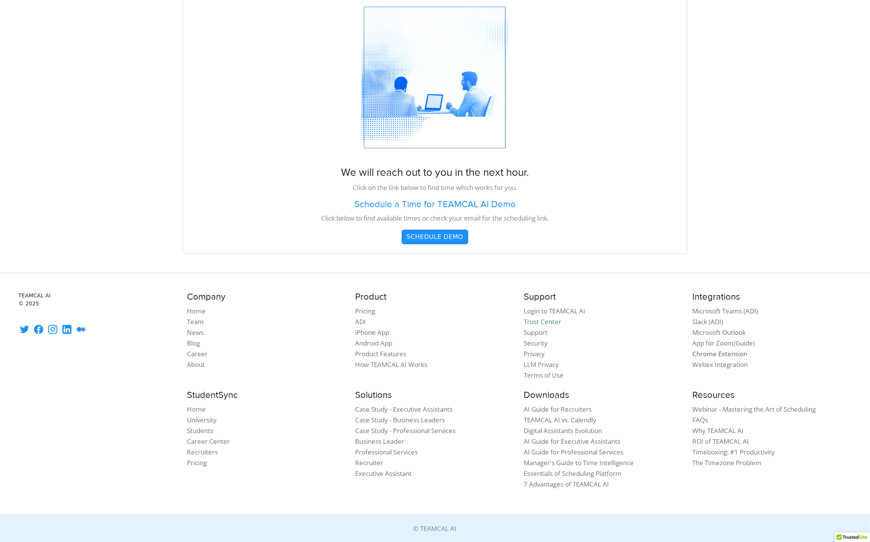
click at [711, 352] on link "Chrome Extension" at bounding box center [719, 353] width 55 height 9
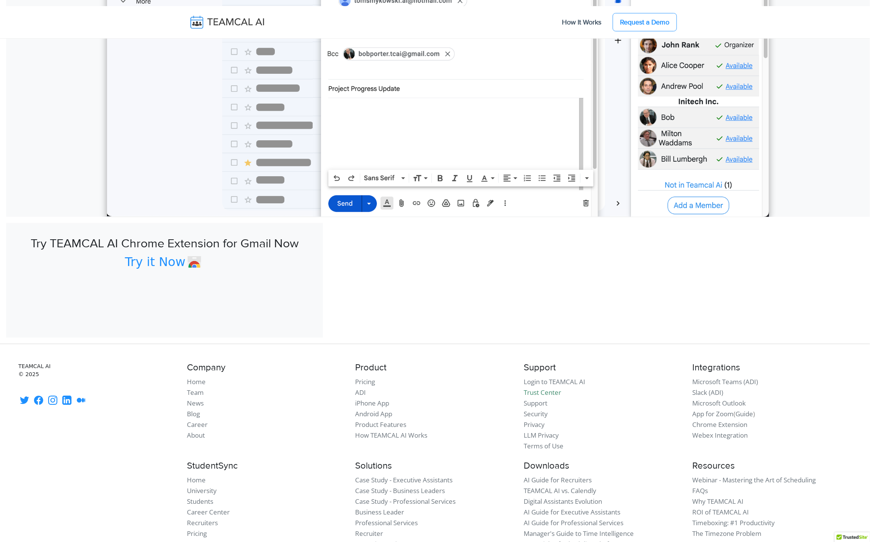
scroll to position [3472, 0]
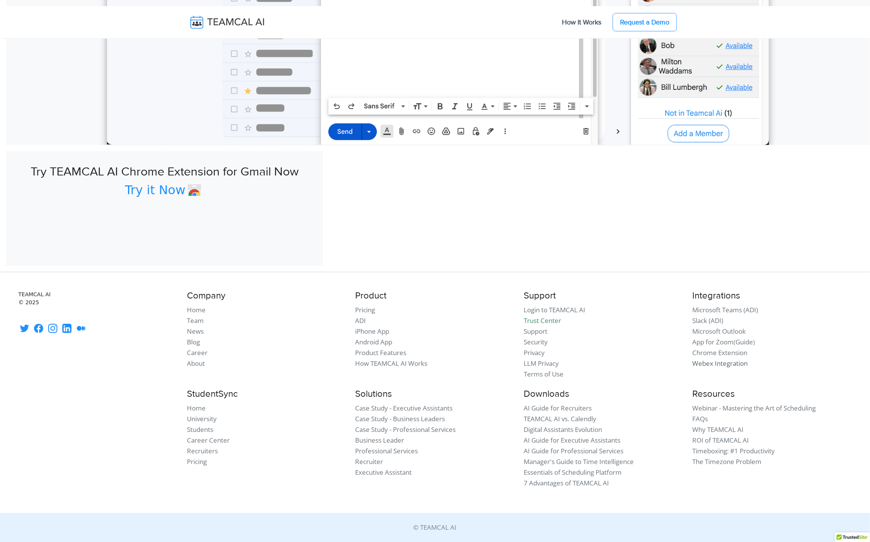
click at [716, 367] on link "Webex Integration" at bounding box center [719, 363] width 55 height 9
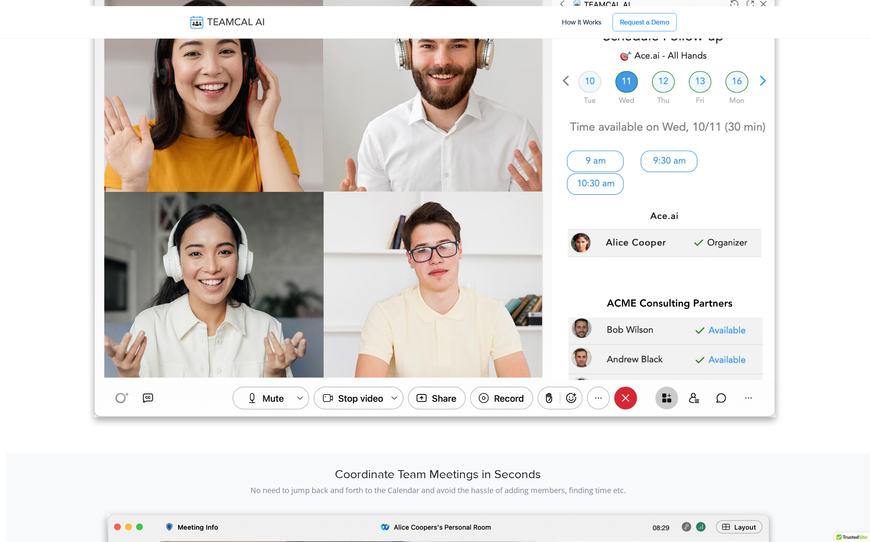
scroll to position [1391, 0]
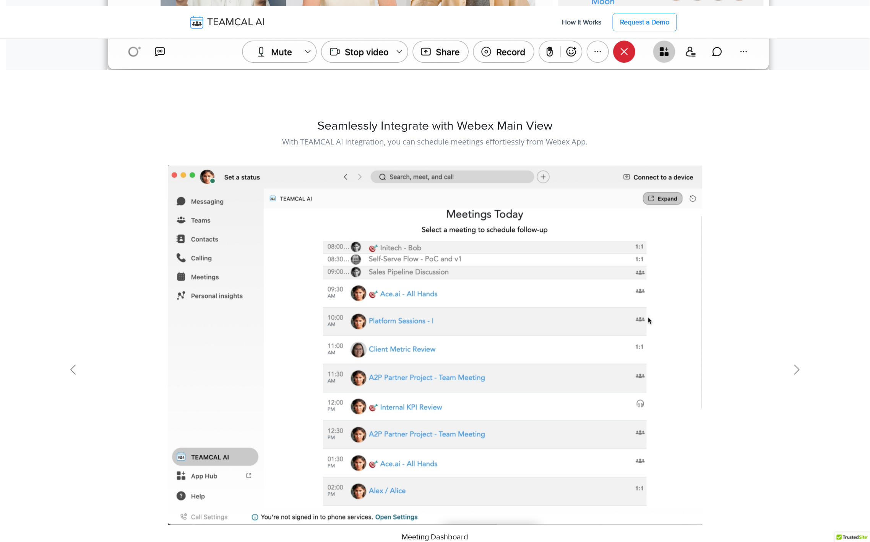
scroll to position [2271, 0]
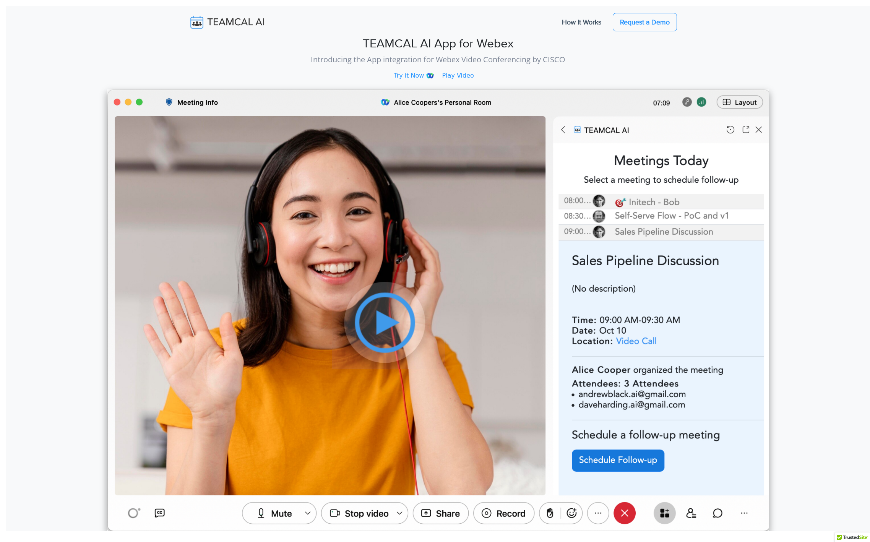
scroll to position [2271, 0]
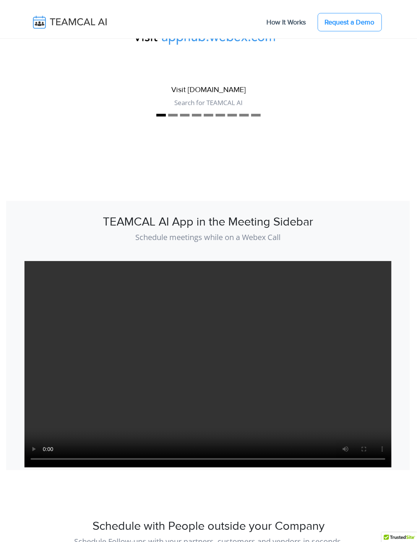
scroll to position [542, 0]
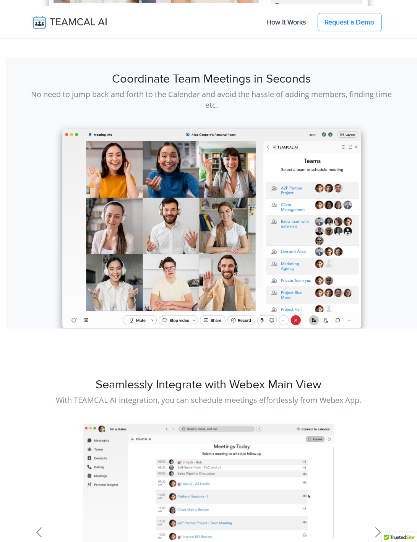
scroll to position [1901, 0]
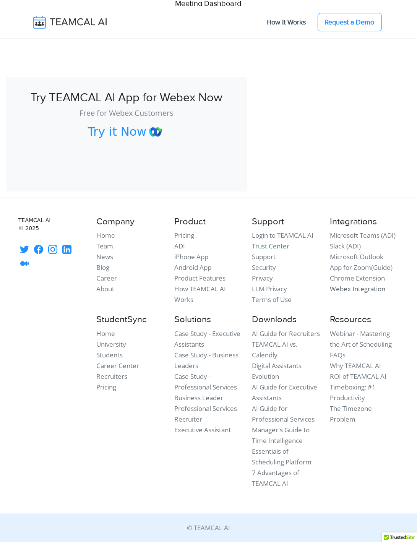
click at [351, 288] on link "Webex Integration" at bounding box center [357, 288] width 55 height 9
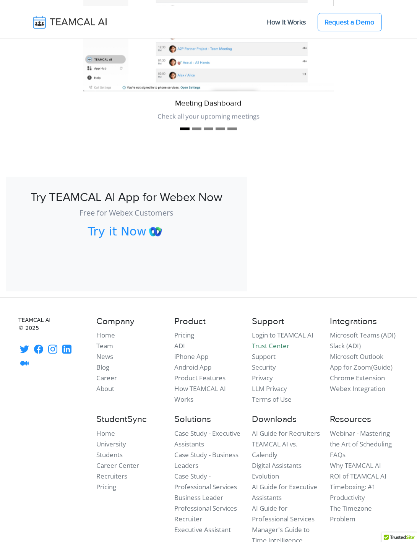
scroll to position [1901, 0]
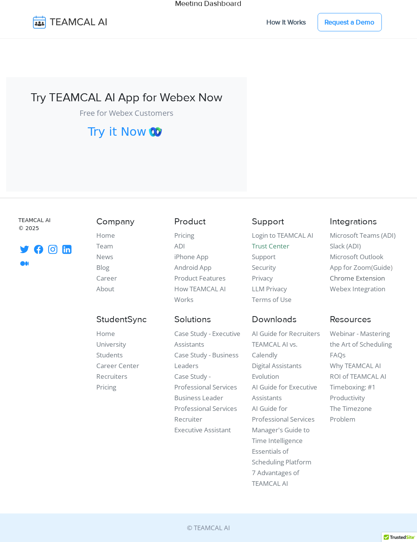
click at [351, 277] on link "Chrome Extension" at bounding box center [357, 278] width 55 height 9
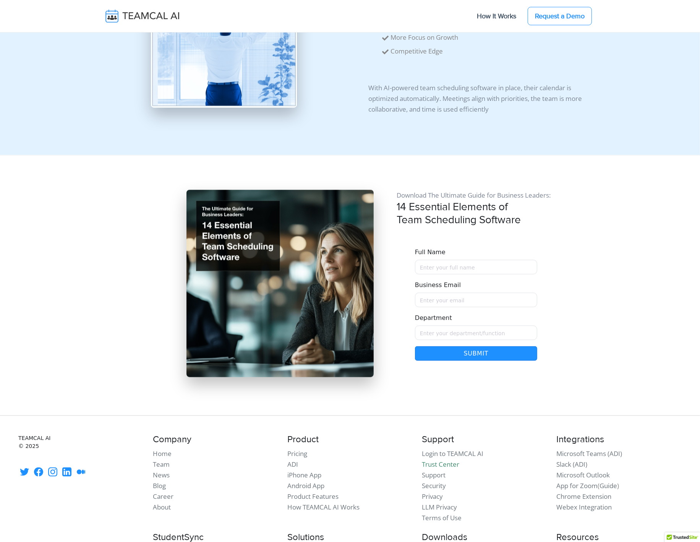
scroll to position [4334, 0]
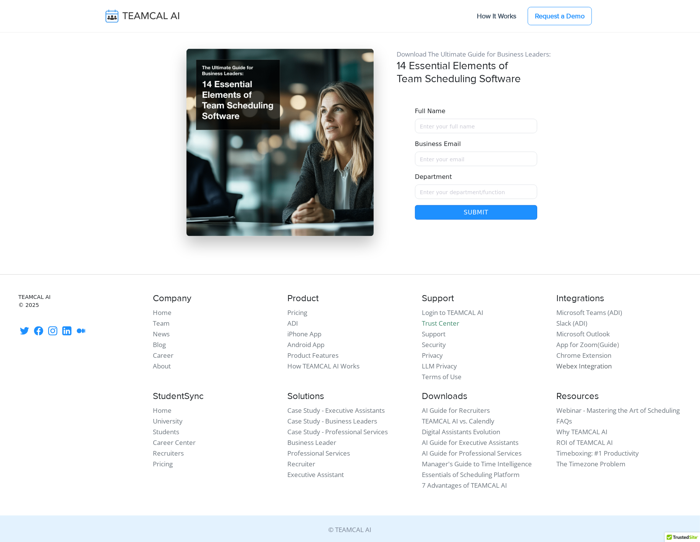
click at [574, 363] on link "Webex Integration" at bounding box center [583, 365] width 55 height 9
